Goal: Task Accomplishment & Management: Manage account settings

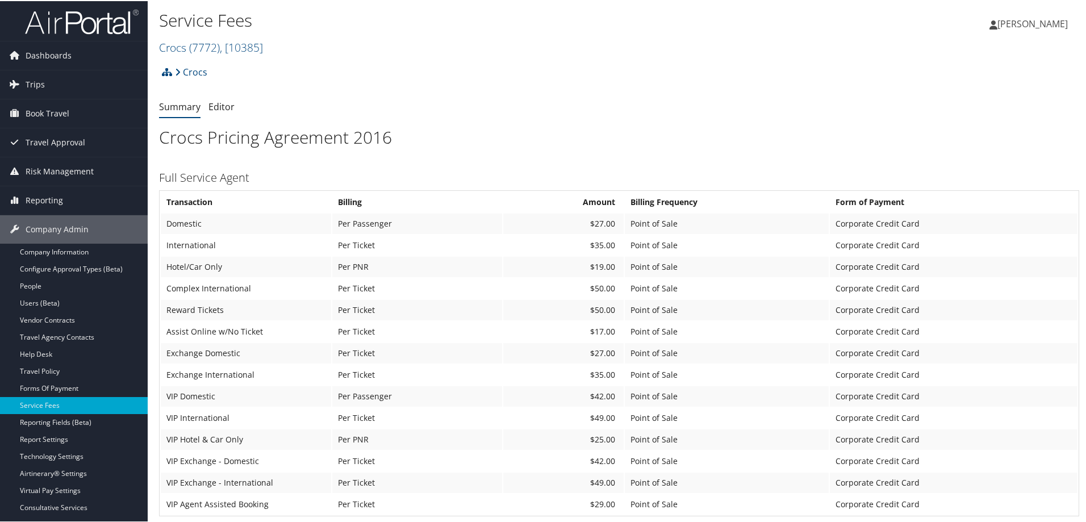
click at [96, 20] on img at bounding box center [82, 20] width 114 height 27
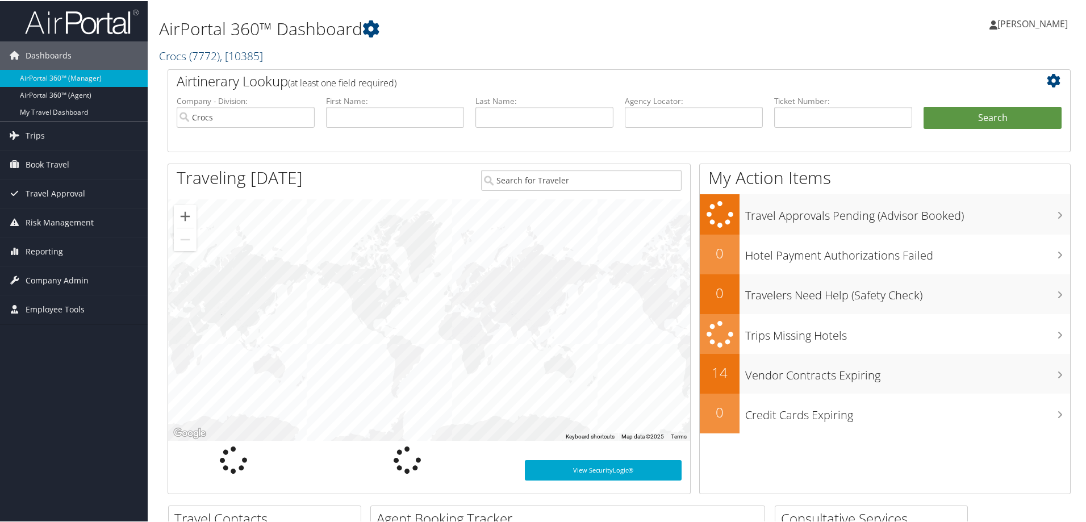
click at [183, 55] on link "Crocs ( 7772 ) , [ 10385 ]" at bounding box center [211, 54] width 104 height 15
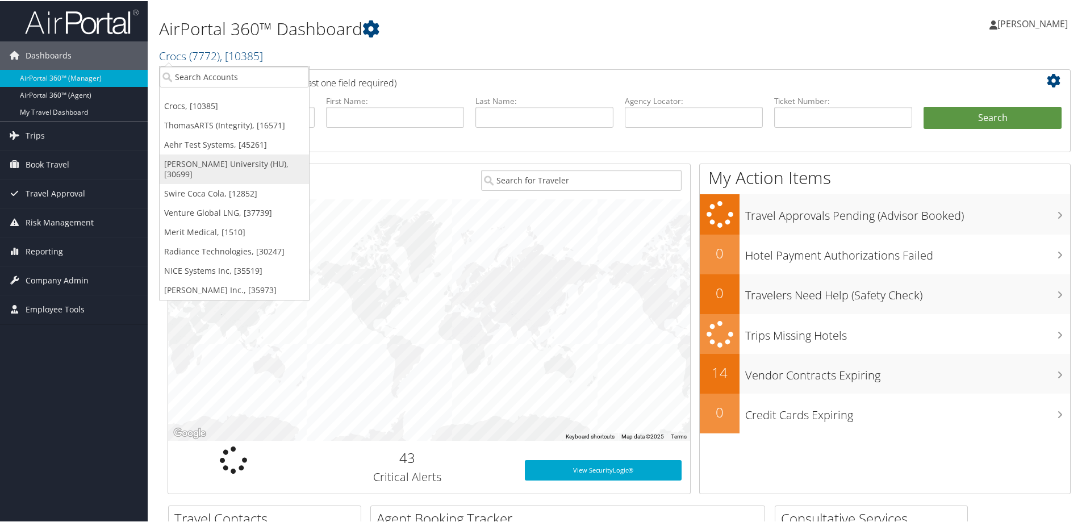
click at [185, 165] on link "[PERSON_NAME] University (HU), [30699]" at bounding box center [234, 168] width 149 height 30
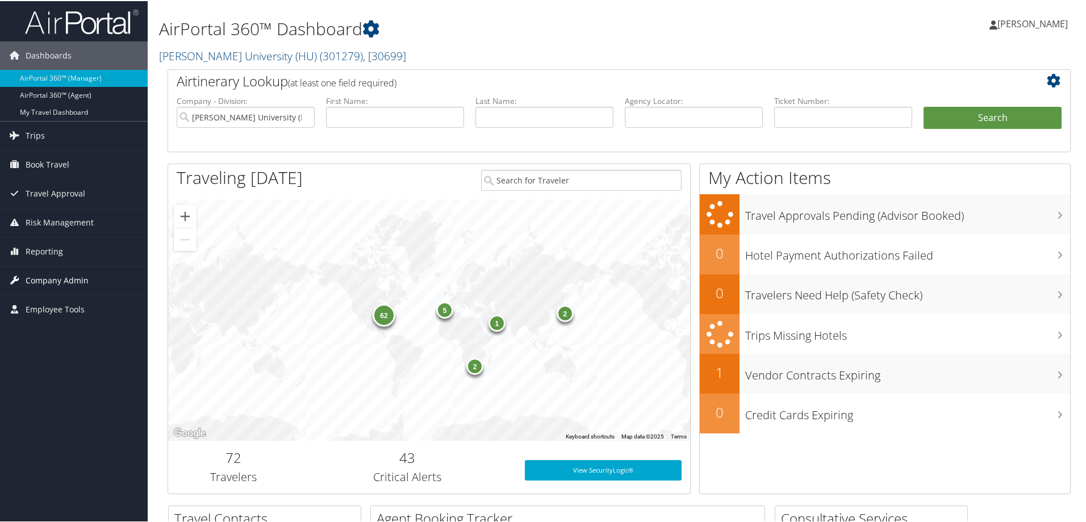
click at [71, 276] on span "Company Admin" at bounding box center [57, 279] width 63 height 28
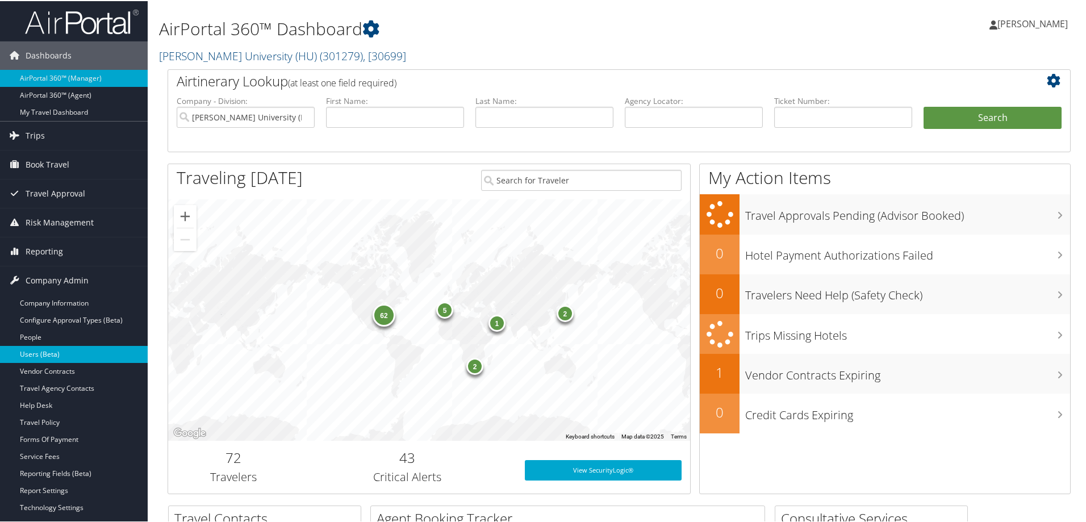
click at [69, 353] on link "Users (Beta)" at bounding box center [74, 353] width 148 height 17
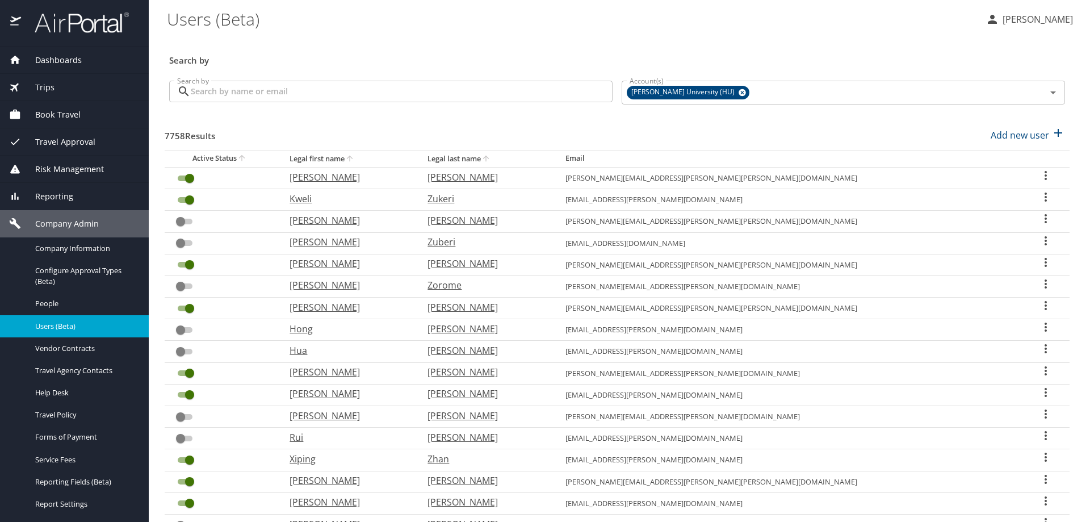
click at [253, 95] on input "Search by" at bounding box center [402, 92] width 422 height 22
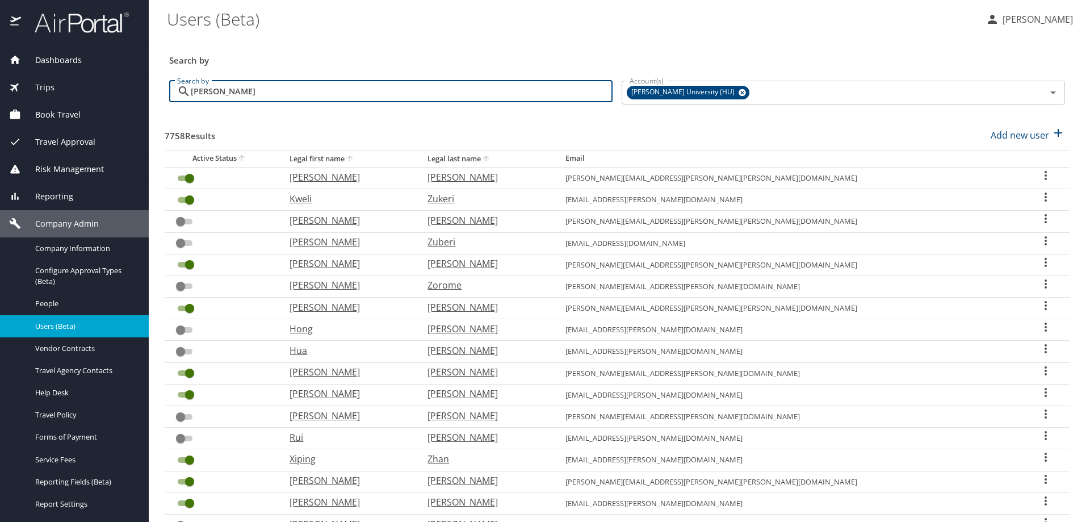
type input "jones"
checkbox input "false"
checkbox input "true"
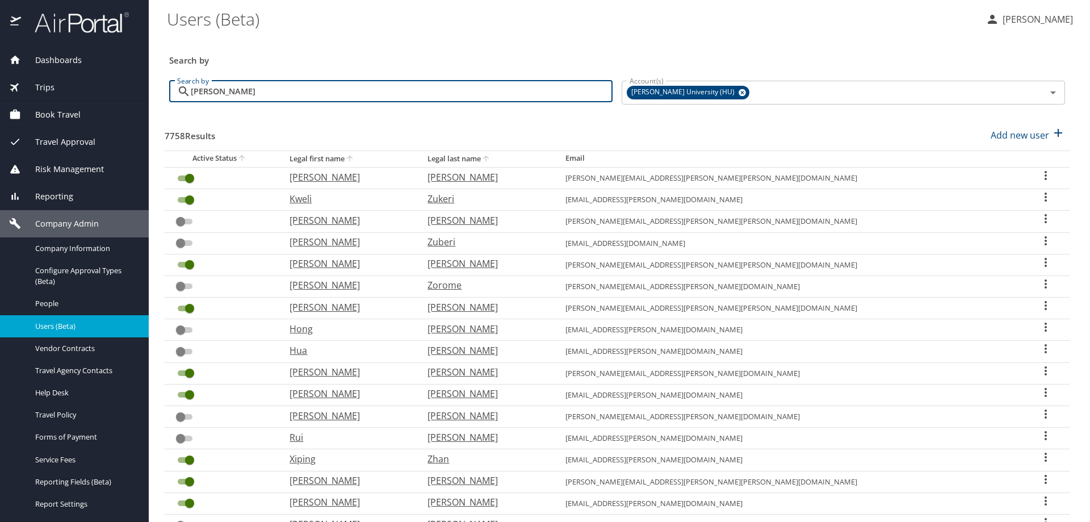
checkbox input "true"
checkbox input "false"
checkbox input "true"
checkbox input "false"
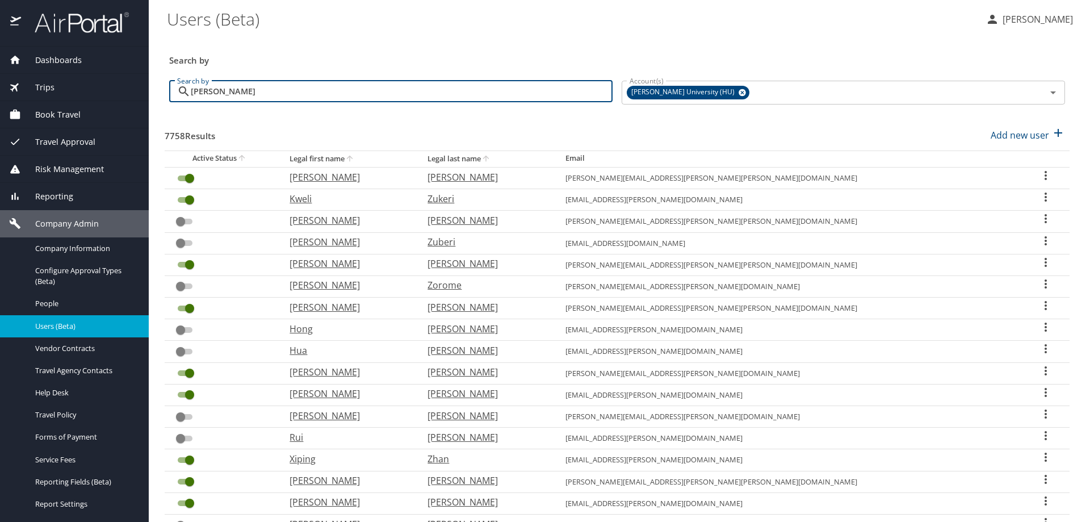
checkbox input "true"
checkbox input "false"
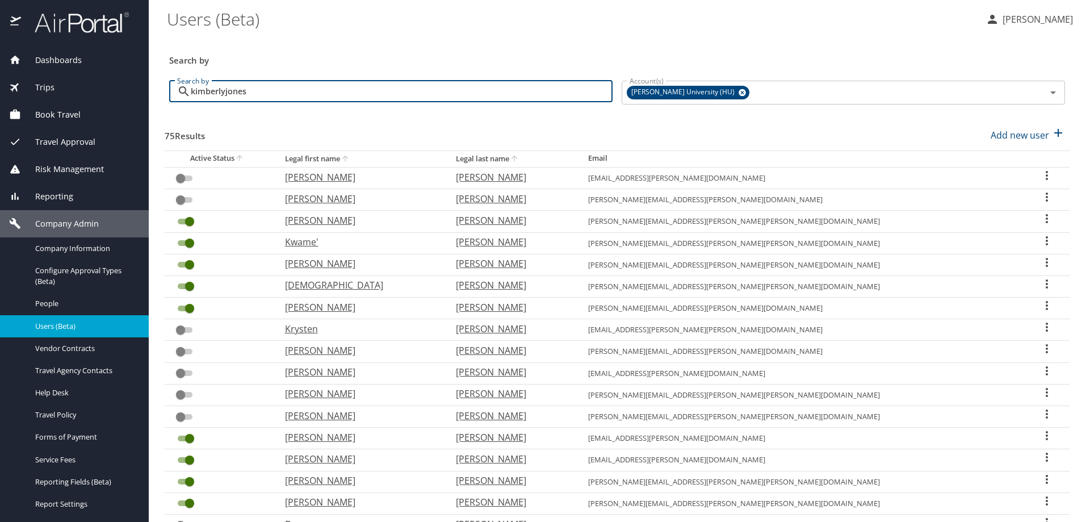
type input "kimberly jones"
checkbox input "true"
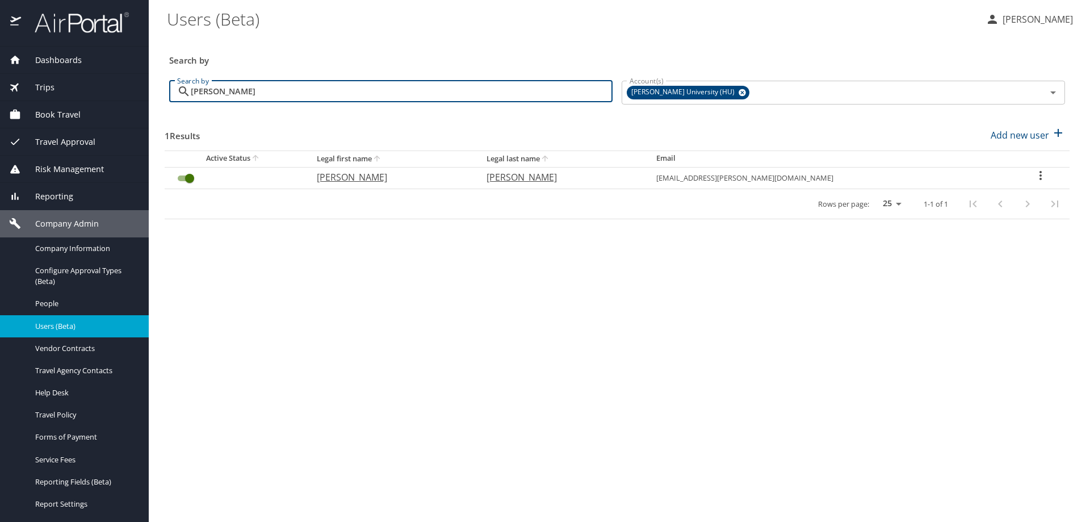
click at [362, 91] on input "kimberly jones" at bounding box center [402, 92] width 422 height 22
type input "kimberly jones"
click at [1034, 172] on icon "User Search Table" at bounding box center [1041, 176] width 14 height 14
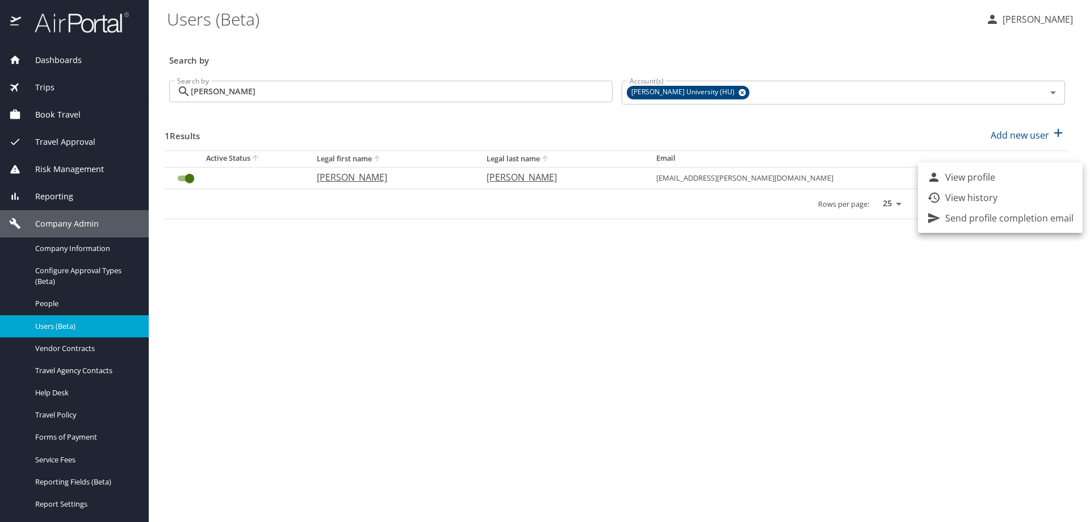
click at [982, 177] on p "View profile" at bounding box center [971, 177] width 50 height 14
select select "US"
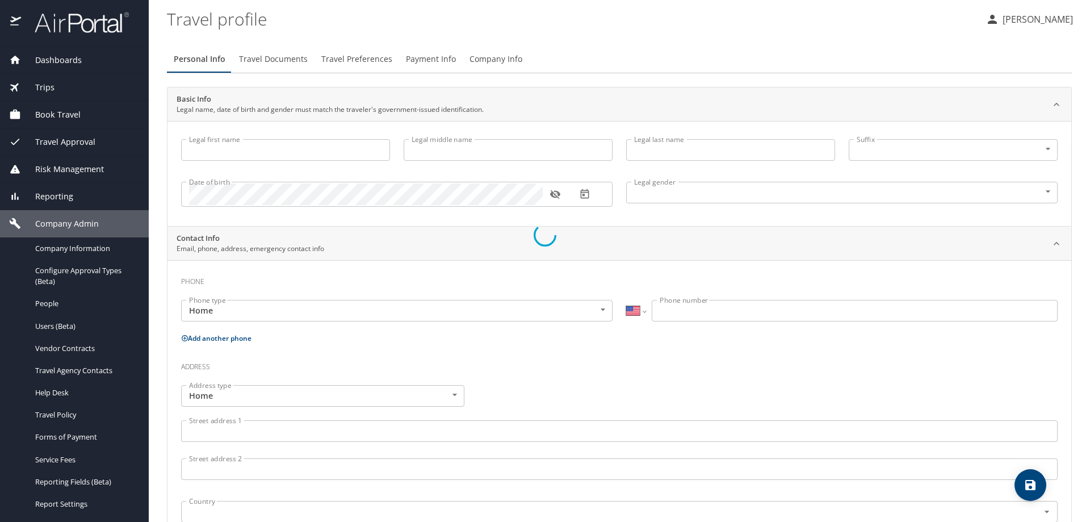
type input "Kimberly"
type input "Jones"
type input "Female"
type input "Frederick"
type input "Jones"
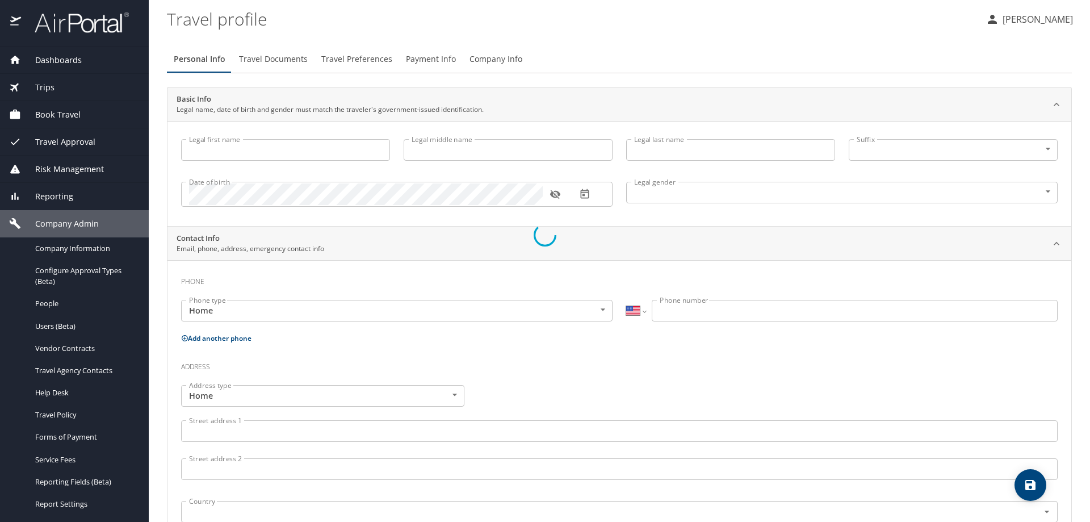
select select "EG"
type input "02 3655222"
select select "US"
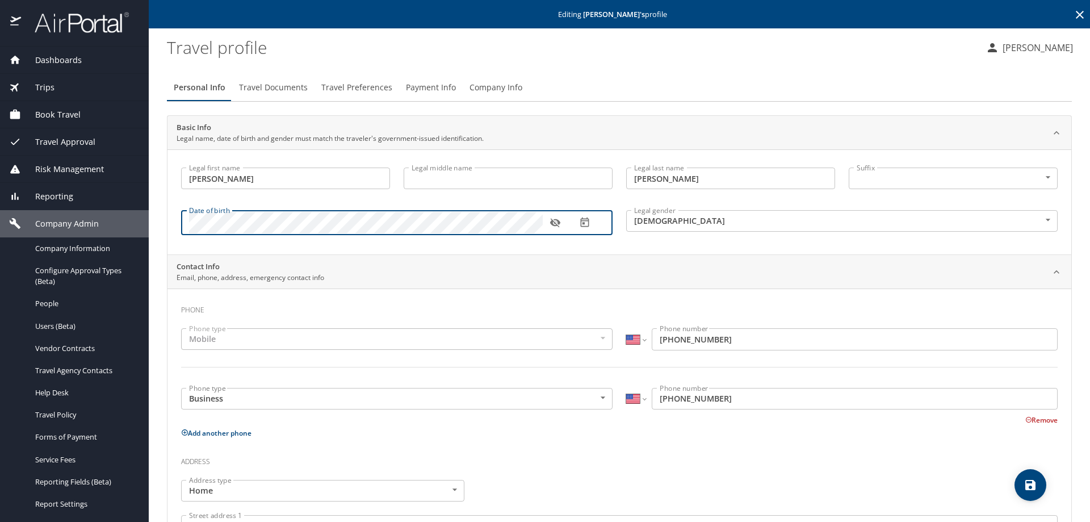
click at [554, 221] on icon "button" at bounding box center [555, 223] width 10 height 9
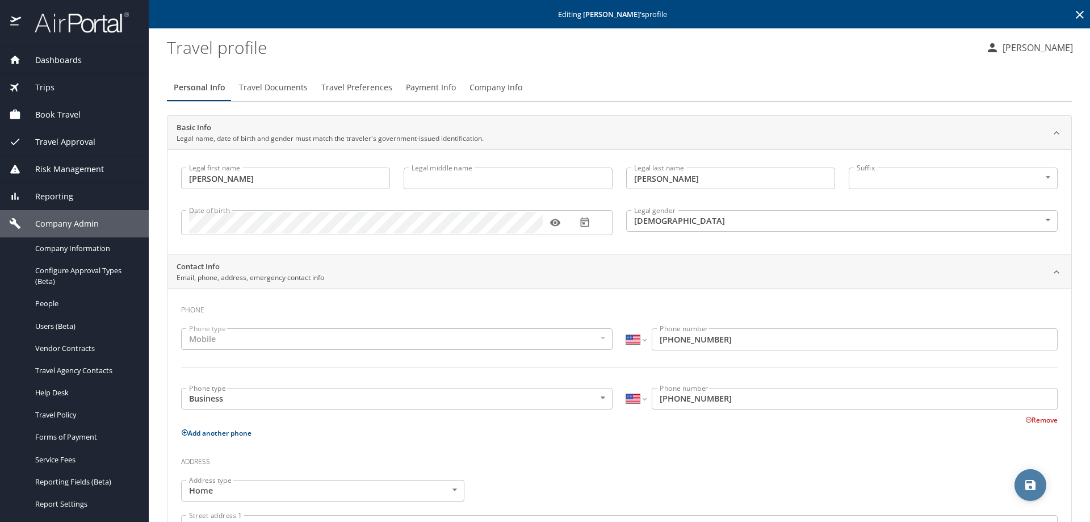
click at [1035, 485] on icon "save" at bounding box center [1031, 485] width 10 height 10
select select "US"
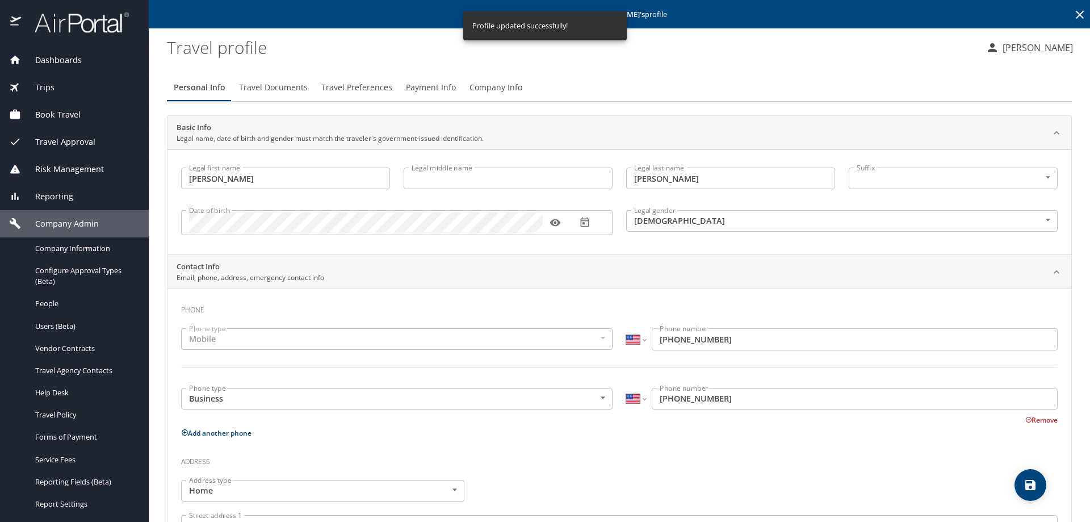
select select "US"
click at [91, 19] on img at bounding box center [75, 22] width 107 height 22
